Goal: Task Accomplishment & Management: Use online tool/utility

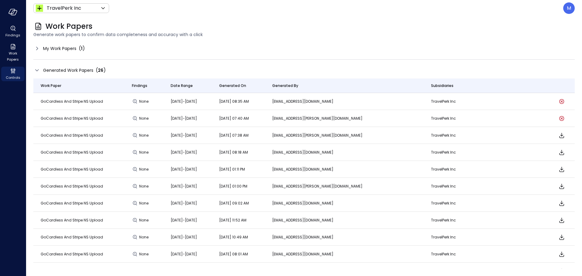
click at [52, 49] on span "My Work Papers" at bounding box center [59, 48] width 33 height 7
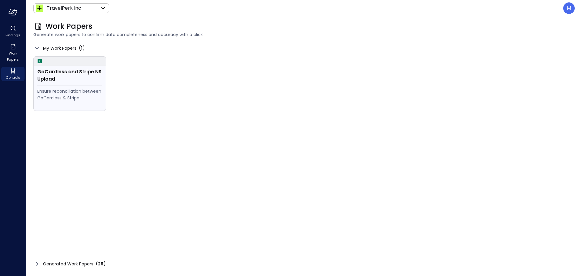
click at [47, 72] on div "GoCardless and Stripe NS Upload" at bounding box center [69, 75] width 65 height 15
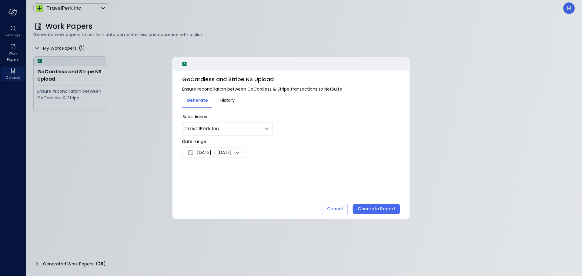
click at [211, 153] on span "[DATE]" at bounding box center [204, 152] width 14 height 7
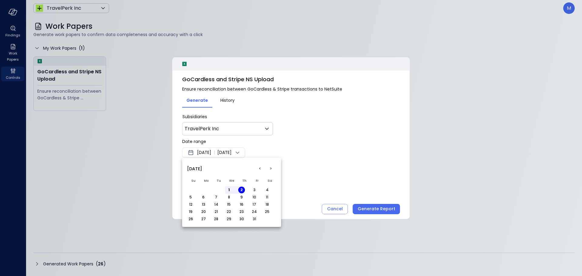
click at [228, 191] on button "1" at bounding box center [229, 190] width 7 height 7
click at [258, 169] on button "<" at bounding box center [260, 169] width 11 height 11
click at [205, 190] on button "1" at bounding box center [203, 190] width 7 height 7
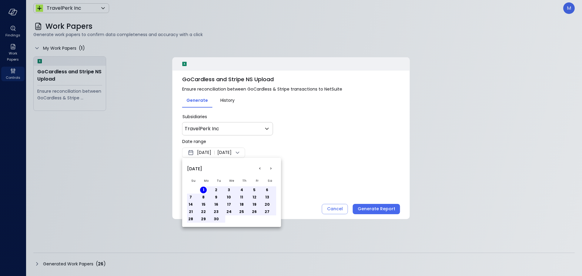
click at [241, 152] on div at bounding box center [291, 138] width 582 height 276
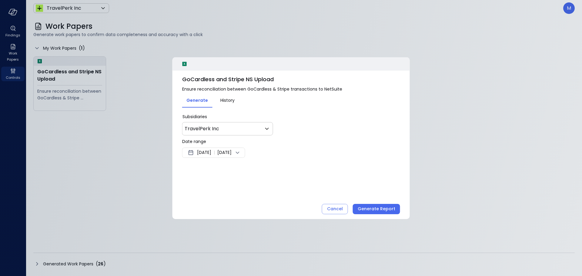
click at [232, 152] on span "[DATE]" at bounding box center [225, 152] width 14 height 7
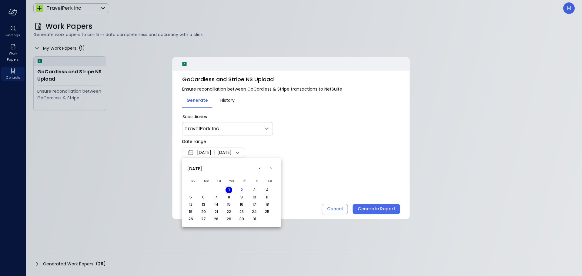
click at [240, 191] on button "2" at bounding box center [241, 190] width 7 height 7
click at [350, 120] on div at bounding box center [291, 138] width 582 height 276
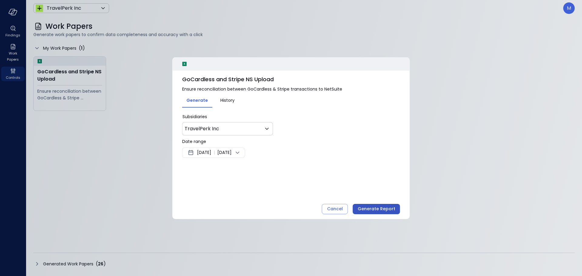
click at [379, 210] on div "Generate Report" at bounding box center [377, 209] width 38 height 8
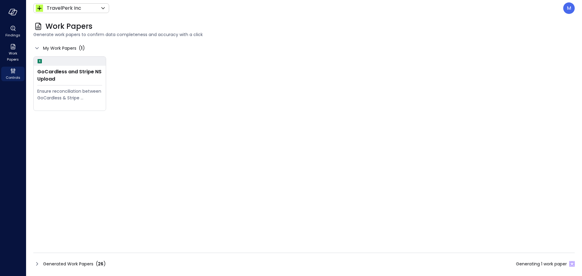
click at [571, 266] on div "Sliding puzzle loader" at bounding box center [571, 266] width 2 height 2
